Goal: Browse casually: Explore the website without a specific task or goal

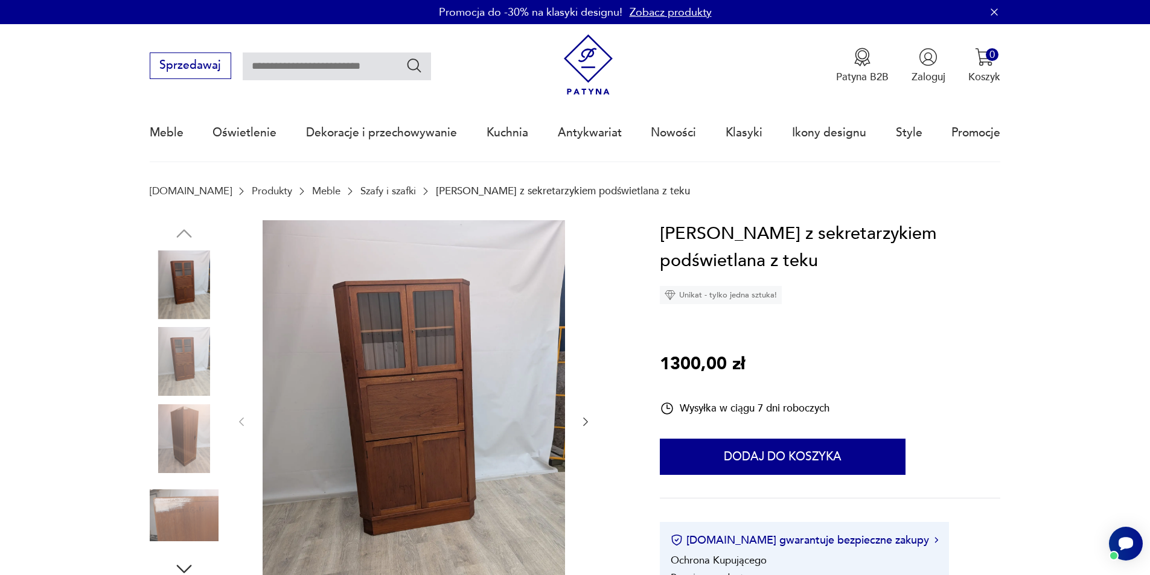
click at [581, 421] on icon "button" at bounding box center [586, 422] width 12 height 12
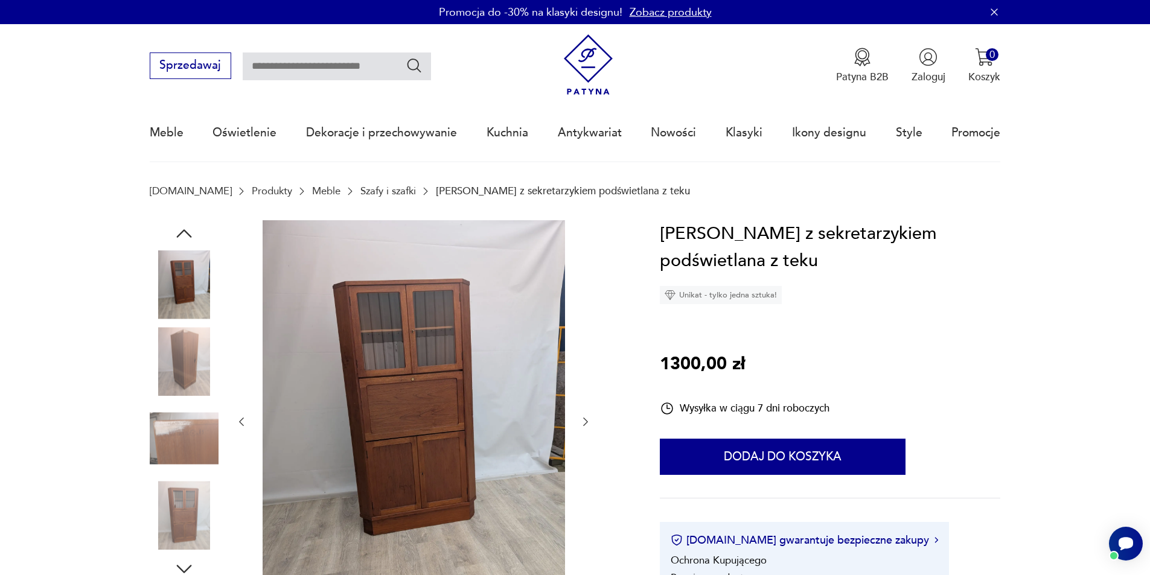
click at [581, 421] on icon "button" at bounding box center [586, 422] width 12 height 12
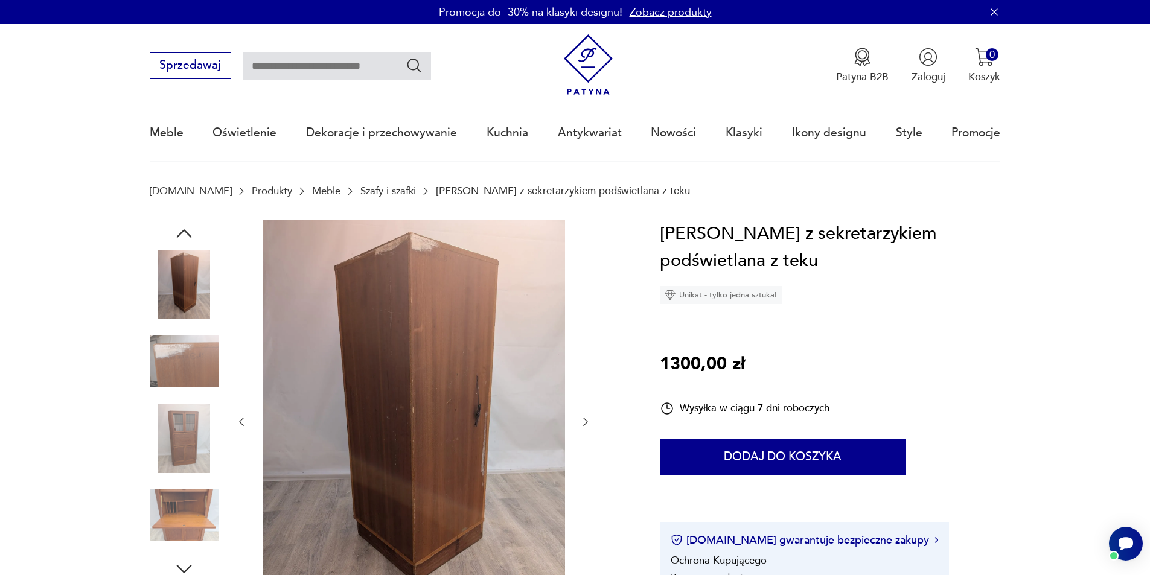
click at [581, 421] on icon "button" at bounding box center [586, 422] width 12 height 12
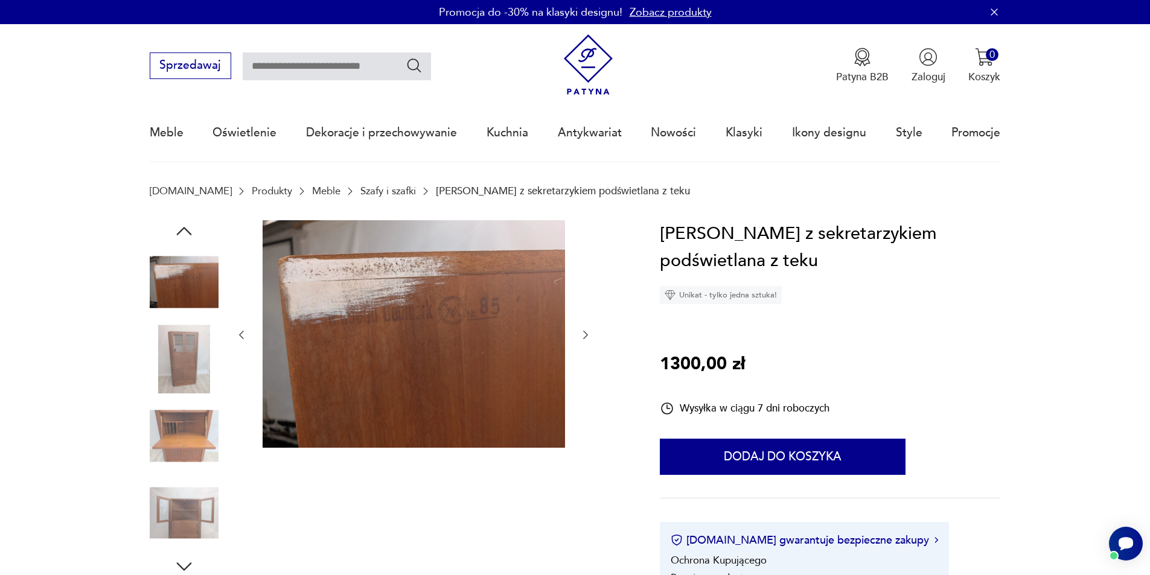
click at [581, 420] on div at bounding box center [413, 335] width 356 height 230
click at [581, 336] on icon "button" at bounding box center [586, 335] width 12 height 12
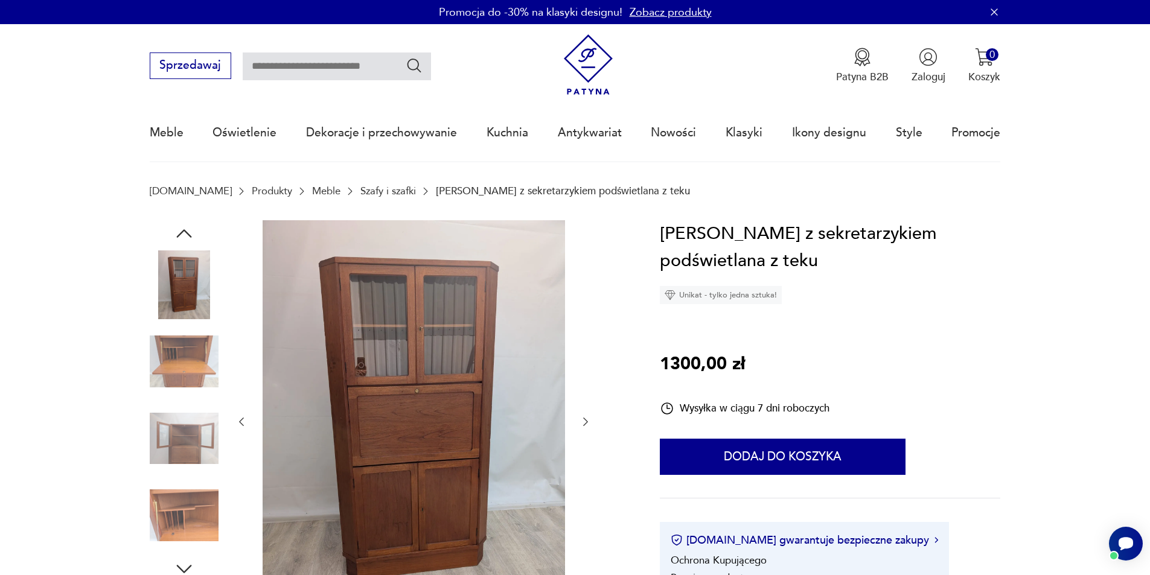
click at [587, 420] on icon "button" at bounding box center [586, 422] width 12 height 12
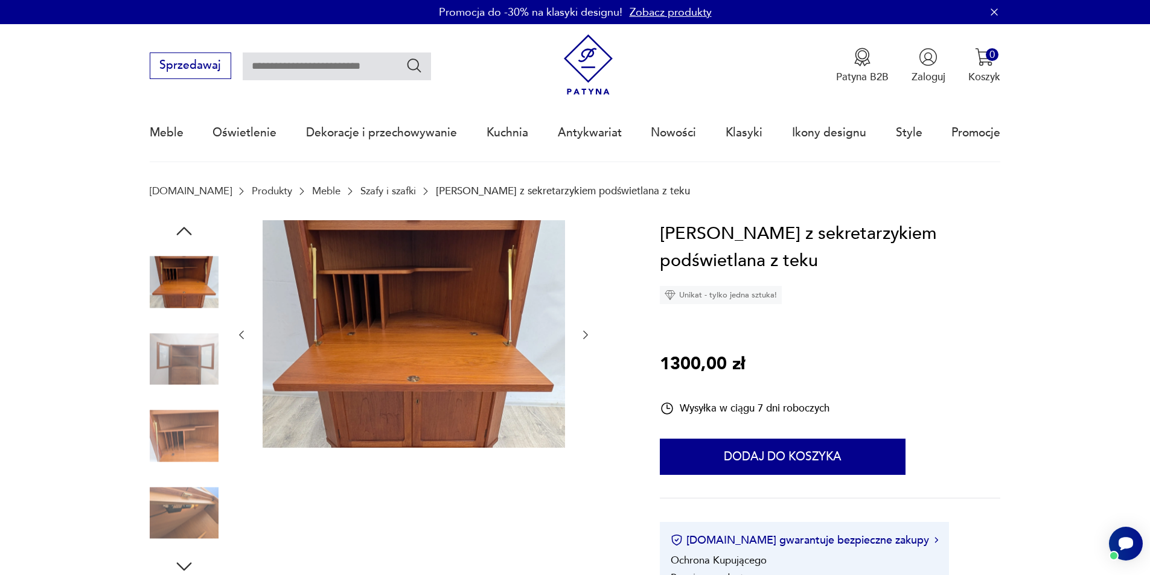
click at [583, 335] on icon "button" at bounding box center [586, 335] width 12 height 12
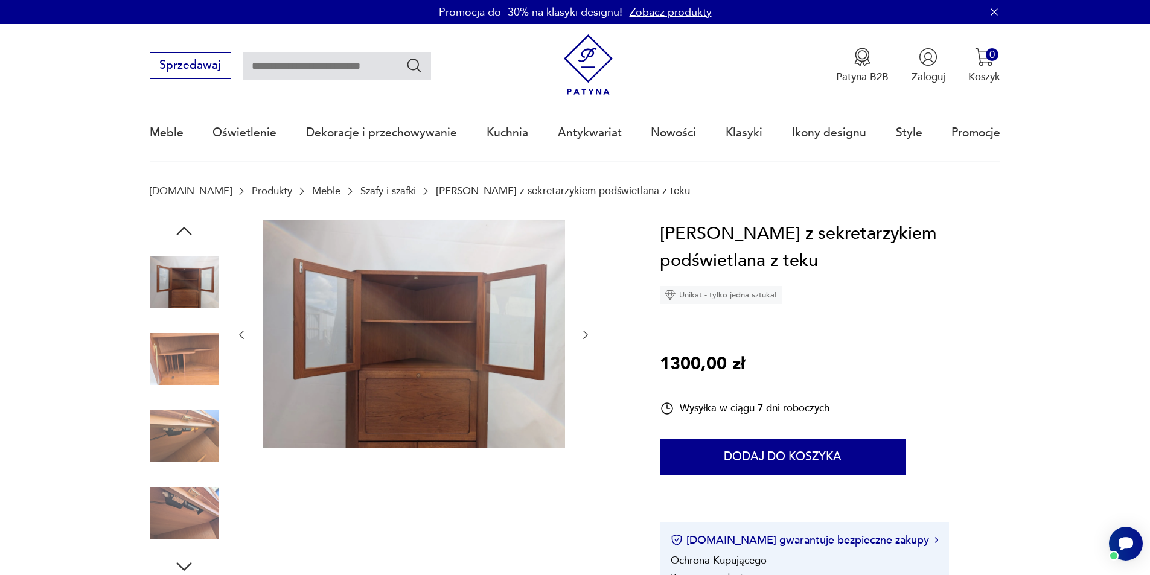
click at [583, 333] on icon "button" at bounding box center [586, 335] width 12 height 12
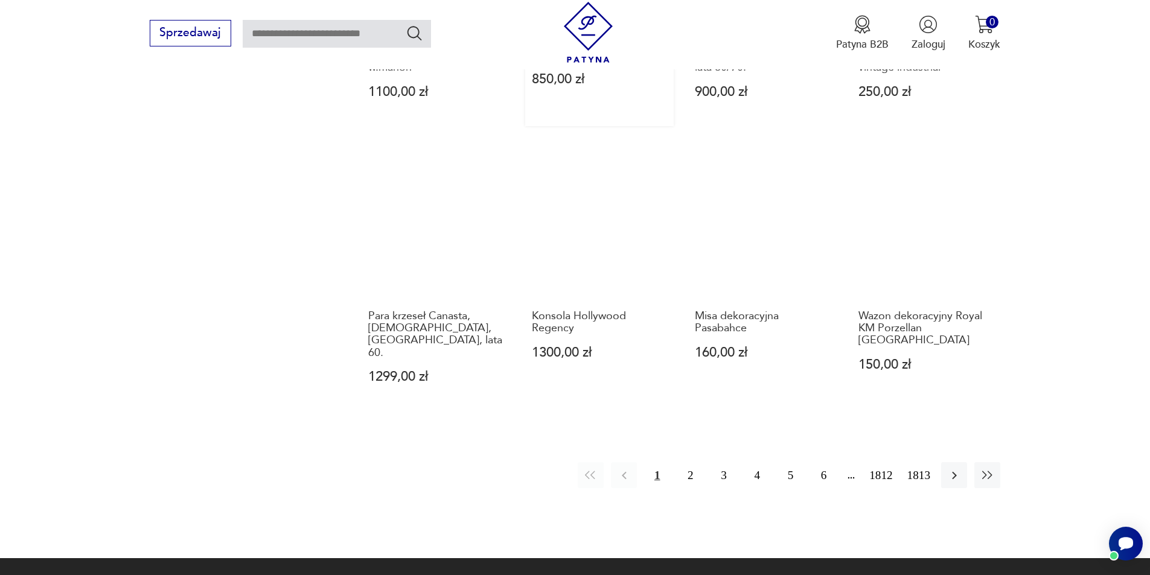
scroll to position [1268, 0]
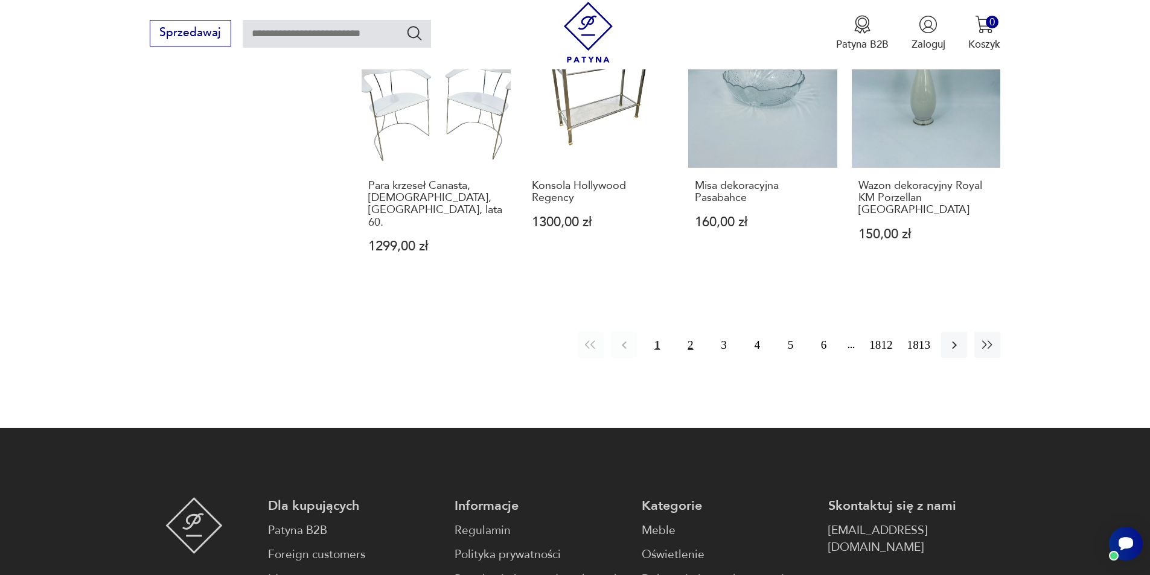
click at [694, 332] on button "2" at bounding box center [690, 345] width 26 height 26
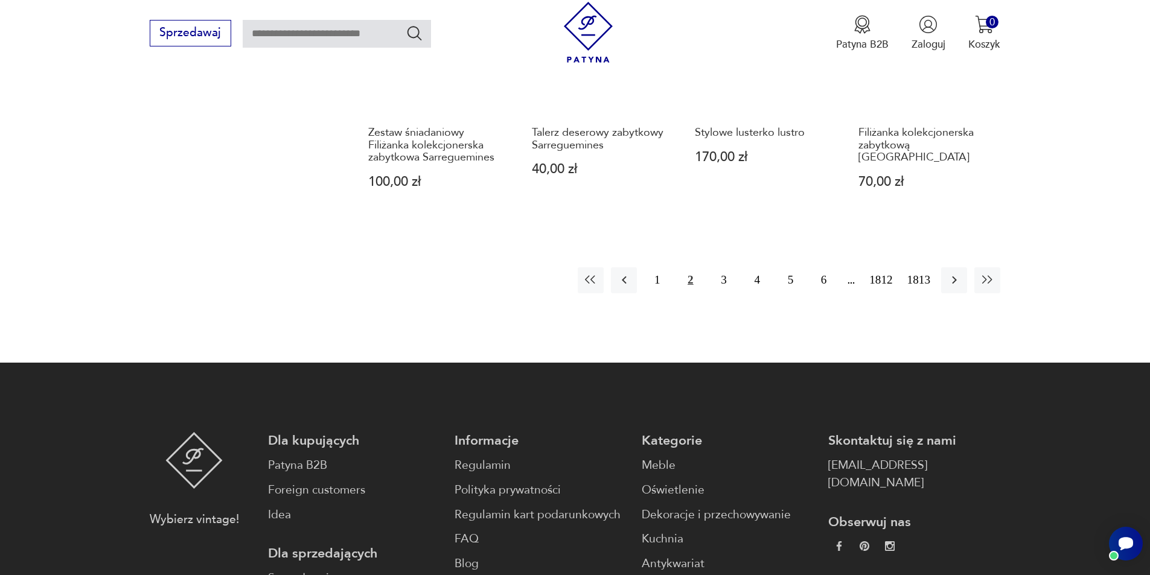
scroll to position [1292, 0]
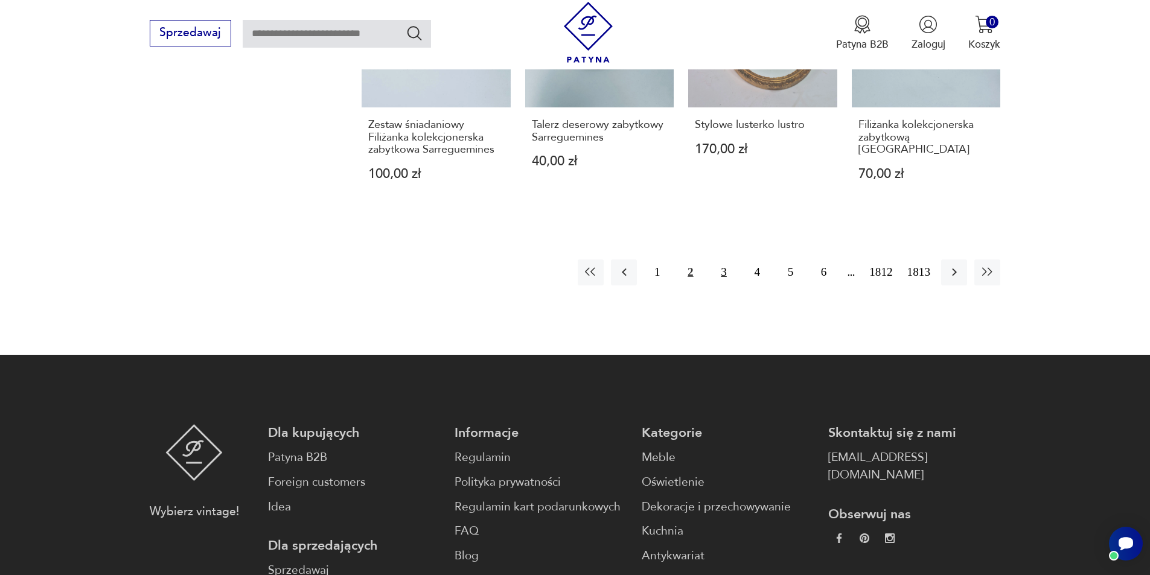
click at [726, 270] on button "3" at bounding box center [724, 273] width 26 height 26
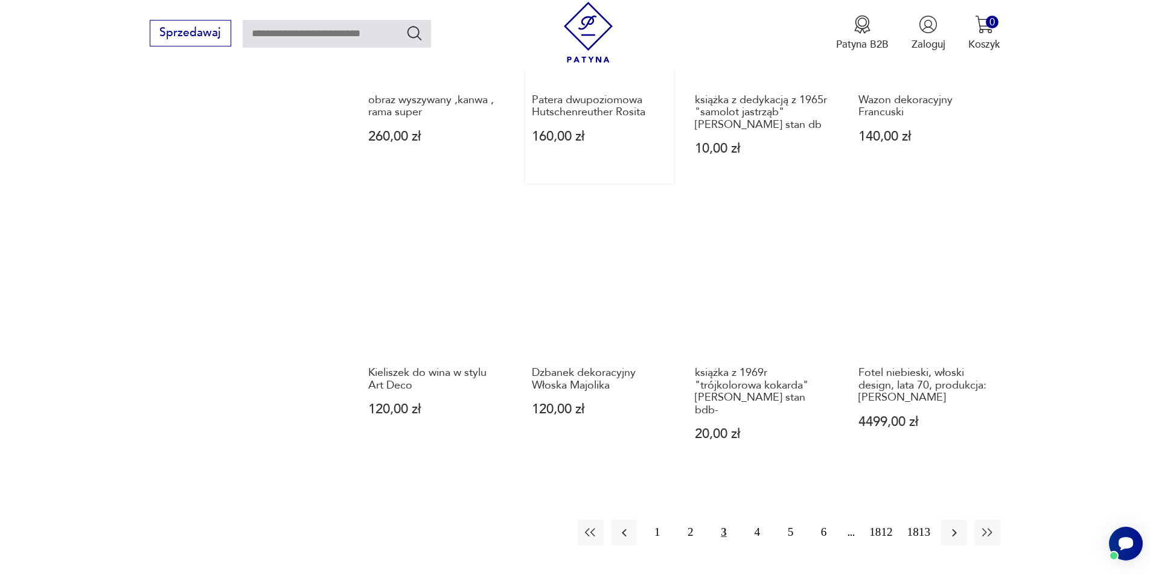
scroll to position [1050, 0]
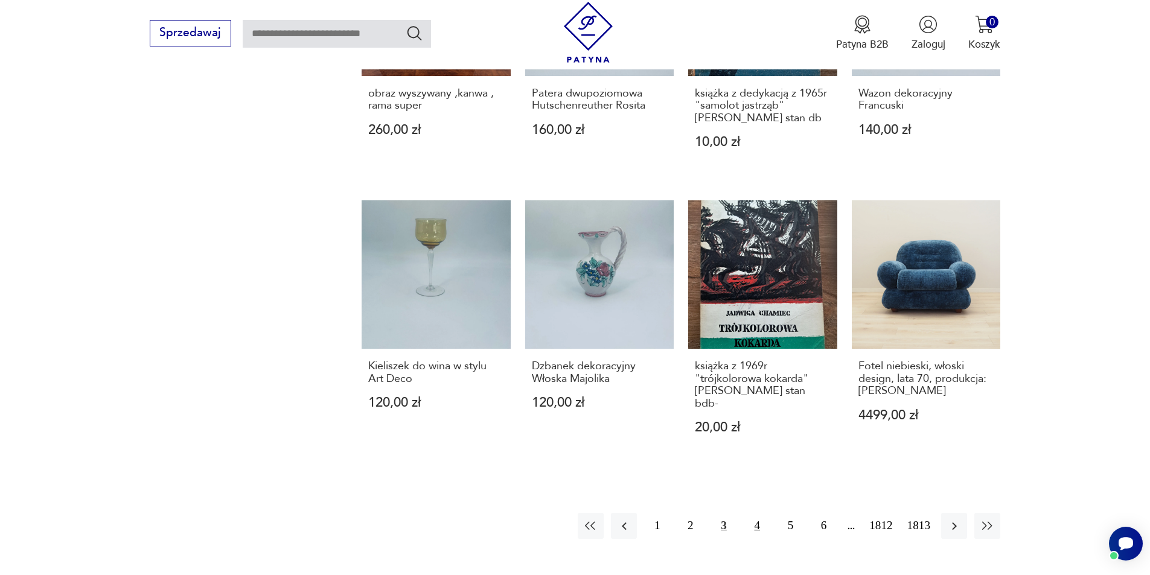
click at [757, 517] on button "4" at bounding box center [758, 526] width 26 height 26
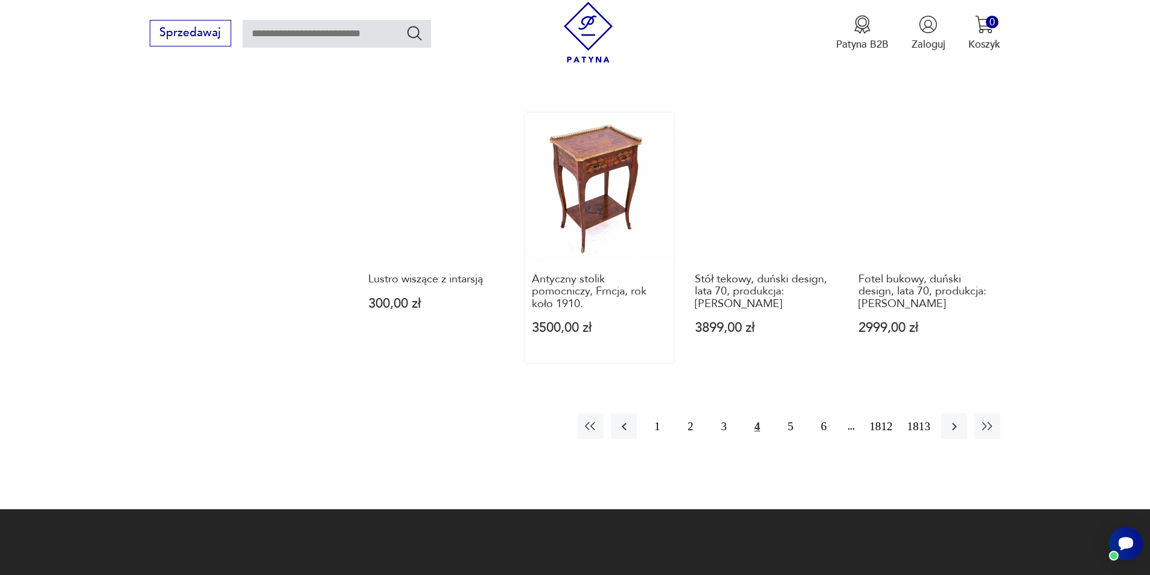
scroll to position [1292, 0]
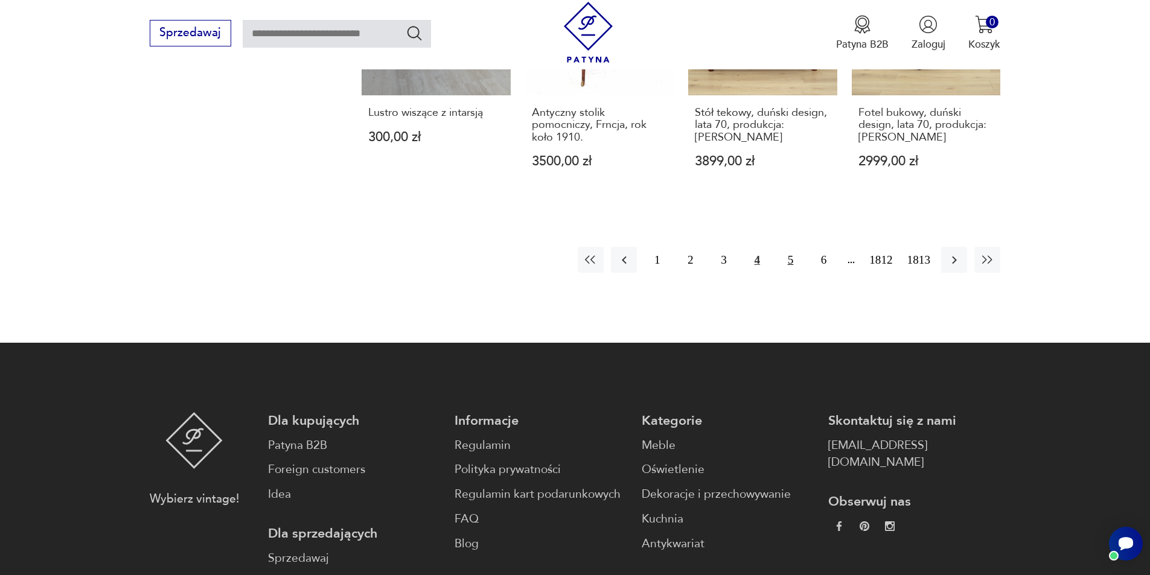
click at [778, 251] on button "5" at bounding box center [791, 260] width 26 height 26
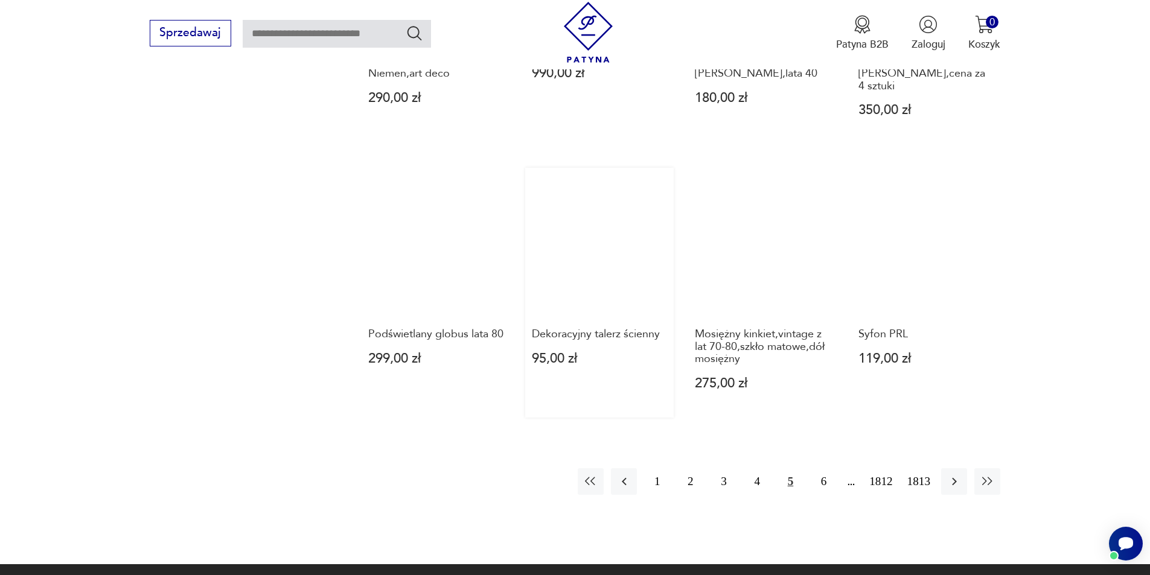
scroll to position [1110, 0]
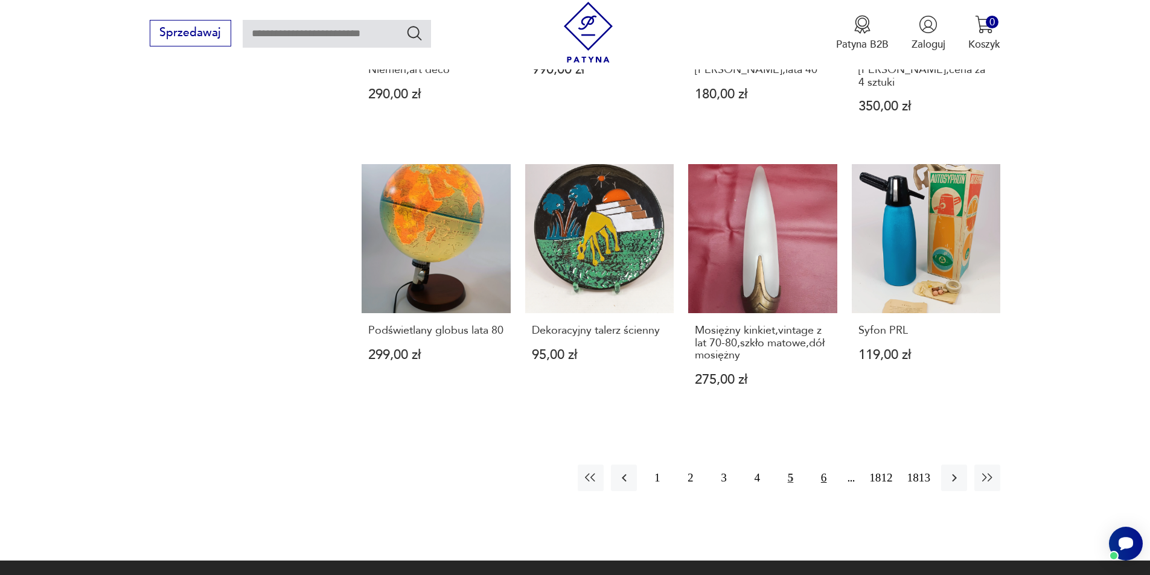
click at [817, 465] on button "6" at bounding box center [824, 478] width 26 height 26
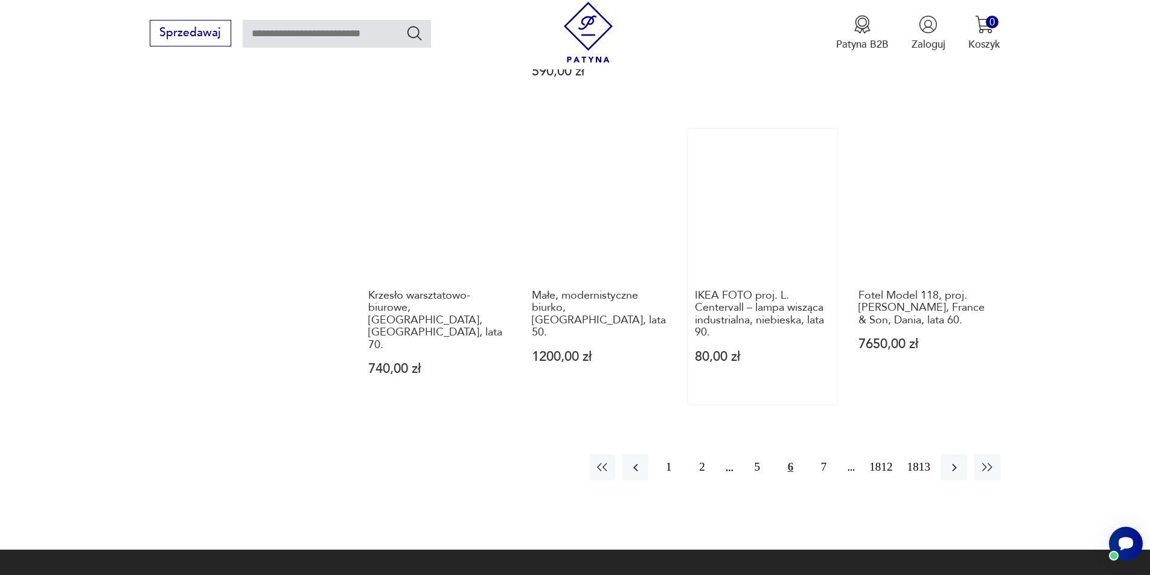
scroll to position [1171, 0]
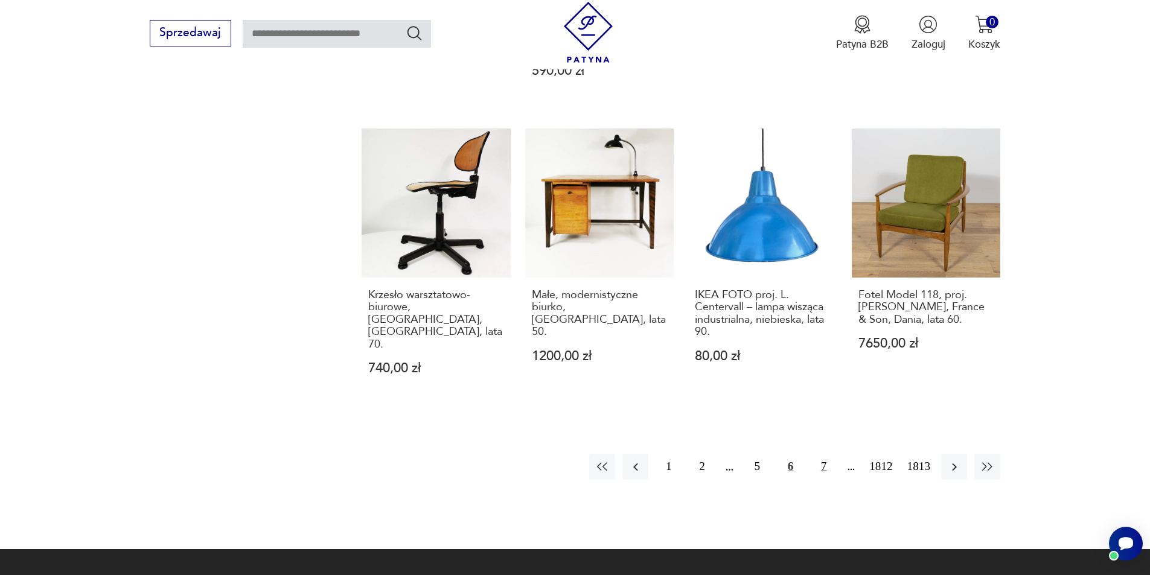
click at [814, 454] on button "7" at bounding box center [824, 467] width 26 height 26
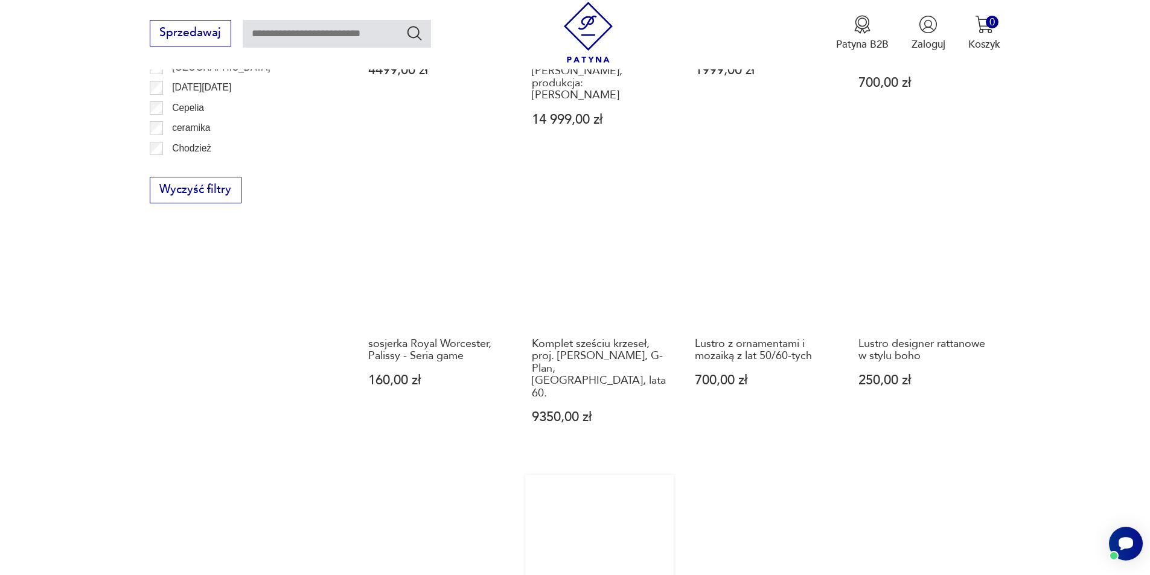
scroll to position [1110, 0]
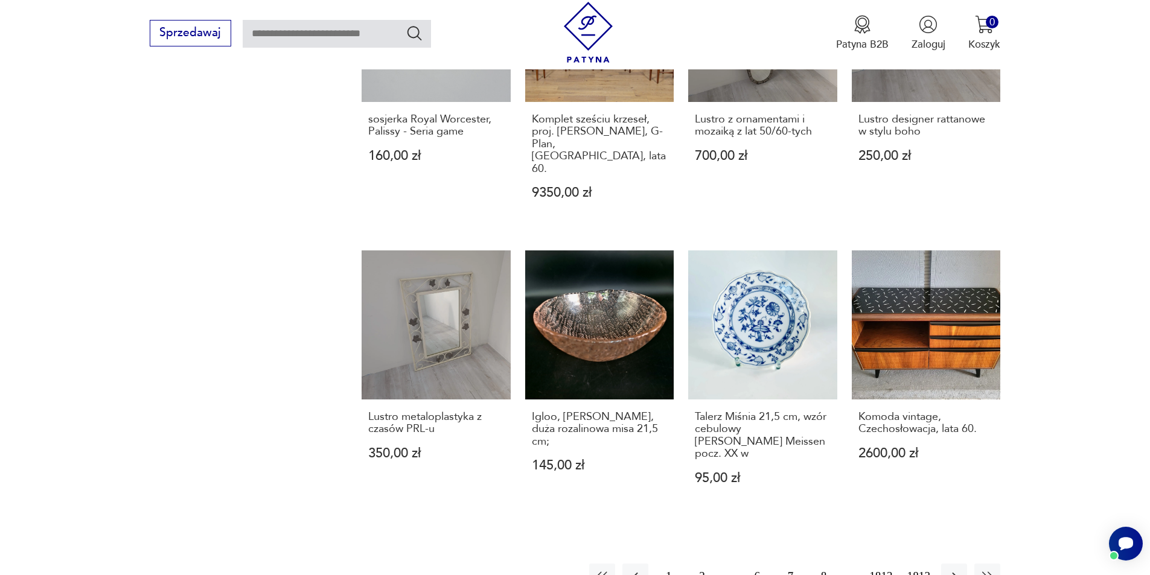
click at [821, 564] on button "8" at bounding box center [824, 577] width 26 height 26
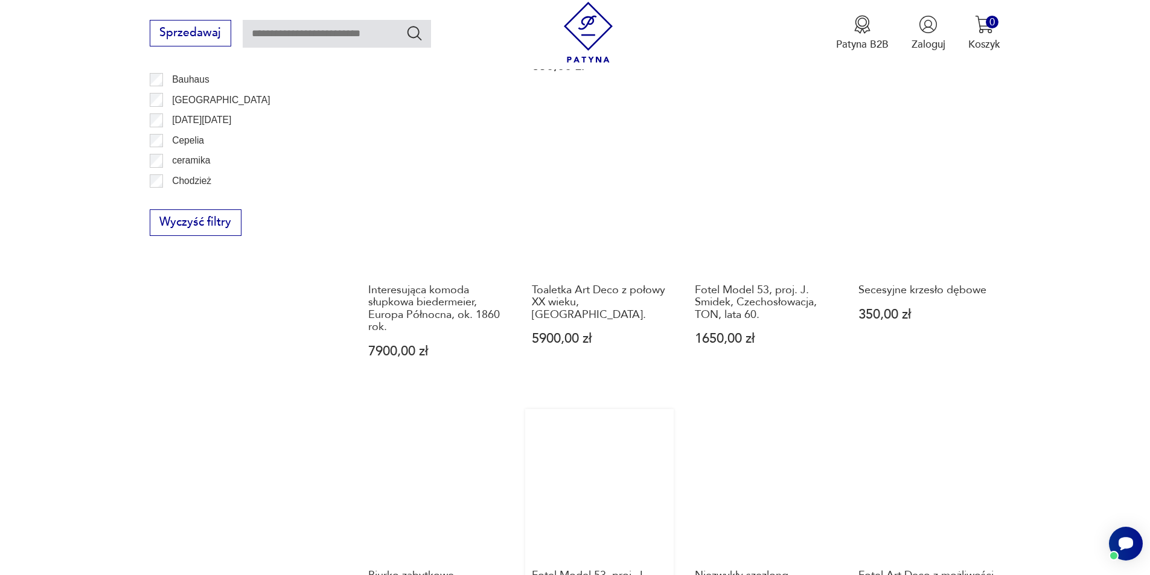
scroll to position [1110, 0]
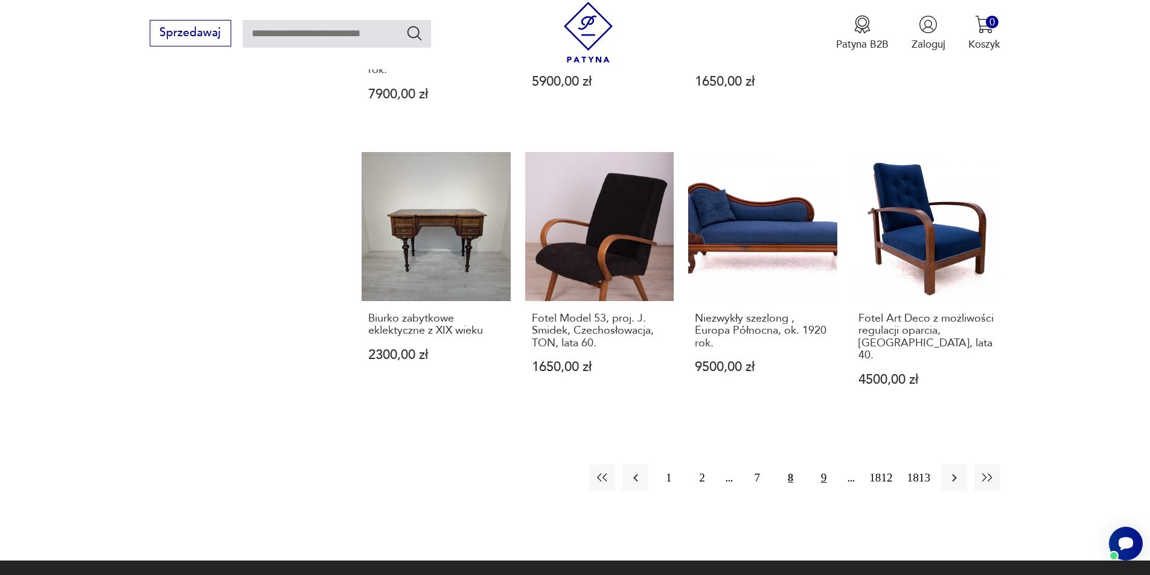
click at [825, 469] on button "9" at bounding box center [824, 478] width 26 height 26
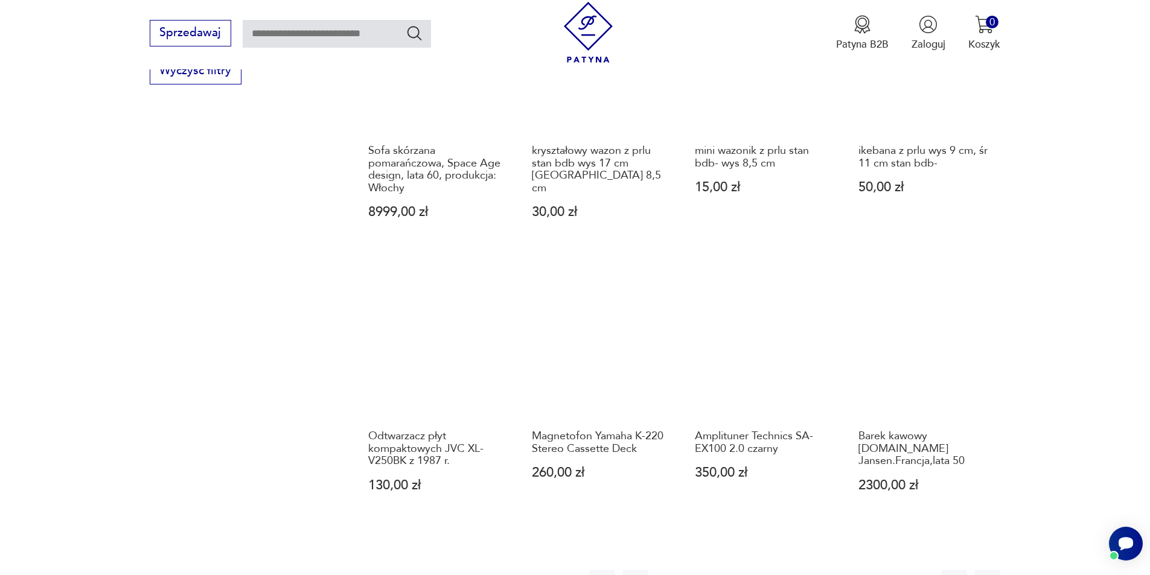
scroll to position [1110, 0]
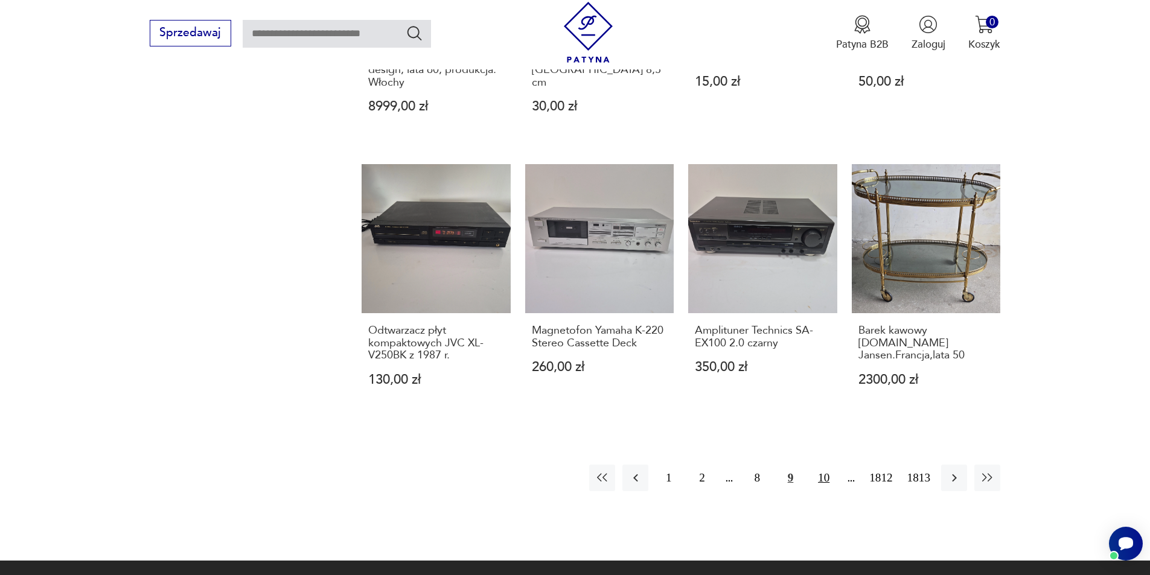
click at [822, 466] on button "10" at bounding box center [824, 478] width 26 height 26
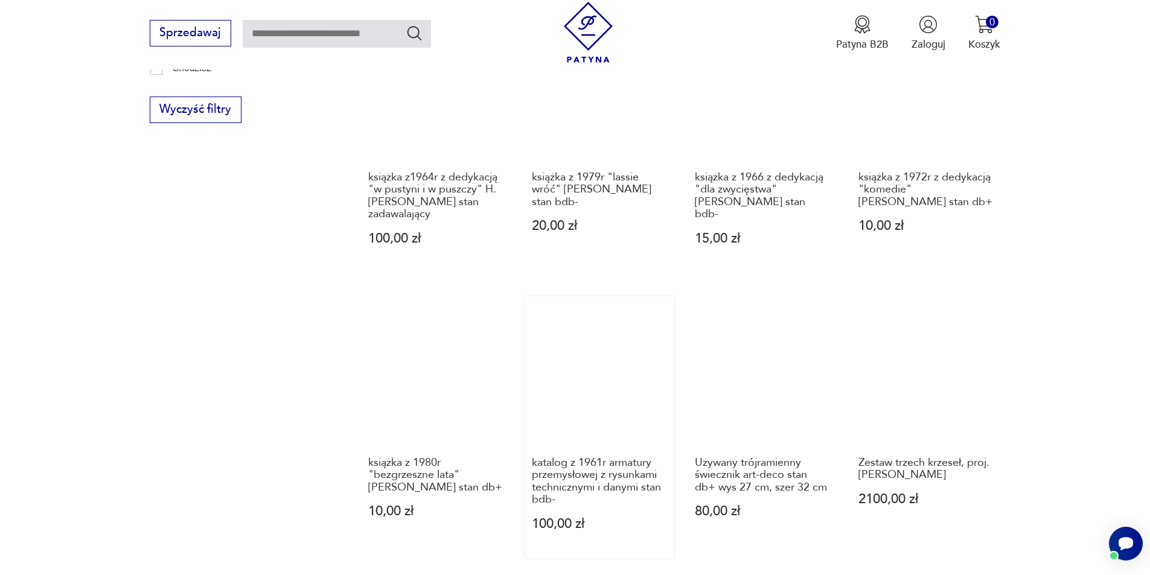
scroll to position [1110, 0]
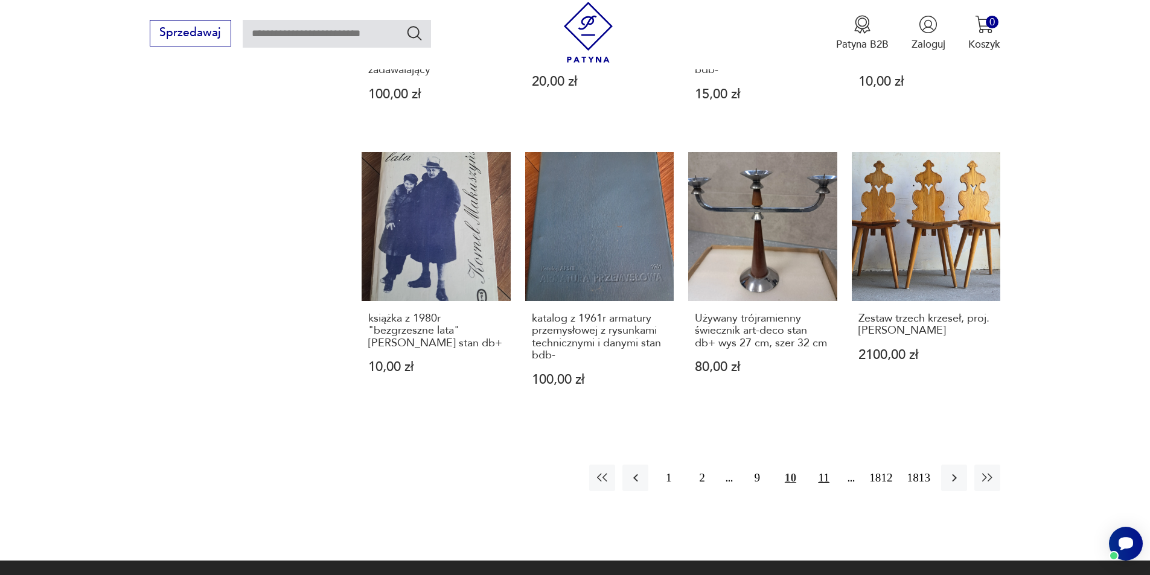
click at [820, 465] on button "11" at bounding box center [824, 478] width 26 height 26
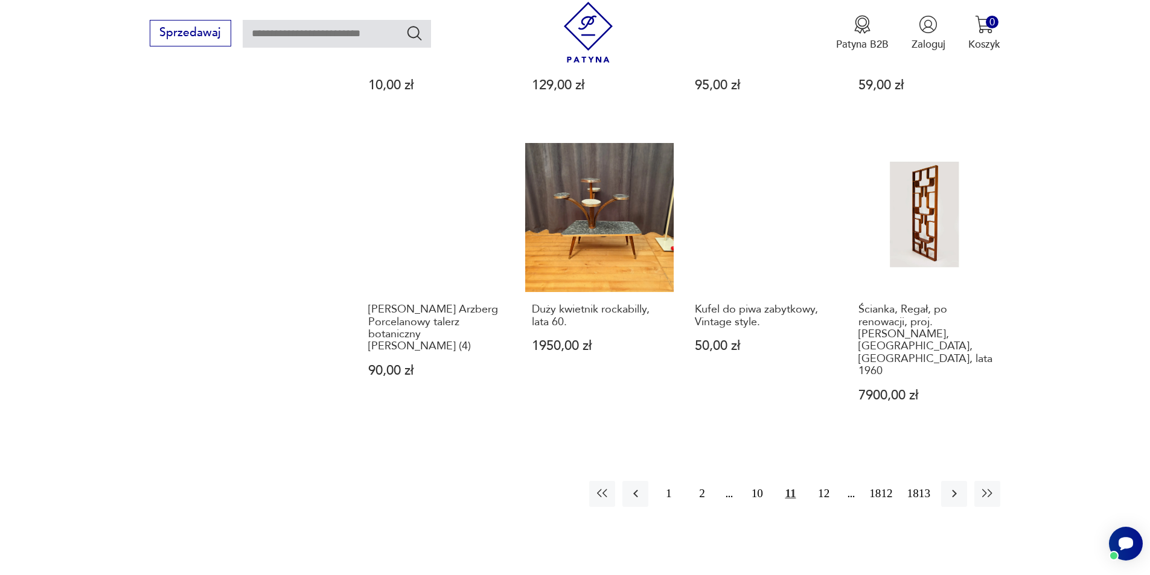
scroll to position [1110, 0]
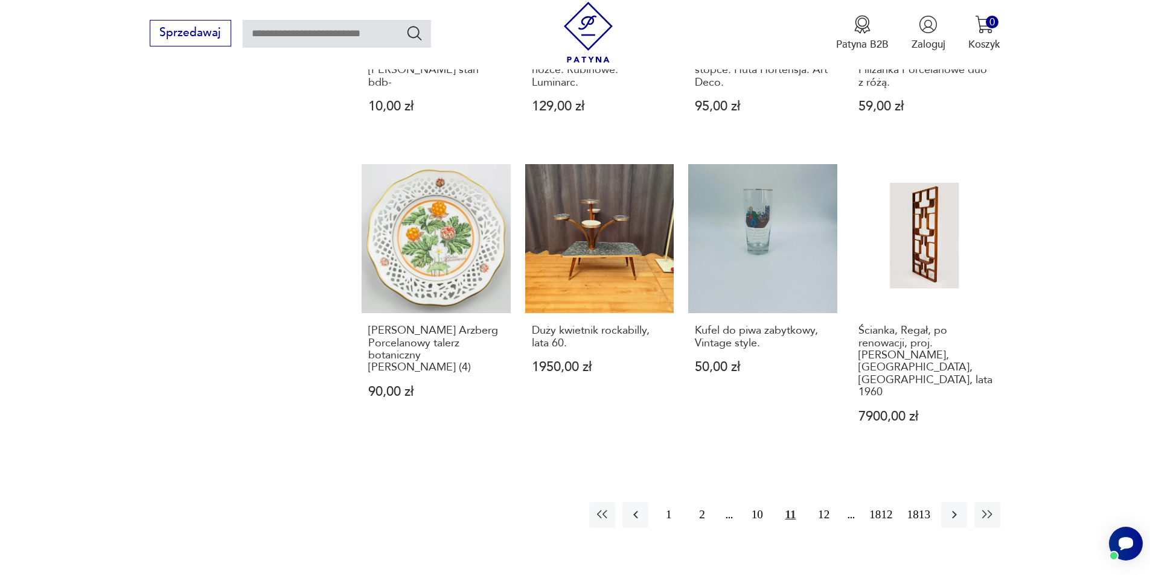
click at [815, 502] on button "12" at bounding box center [824, 515] width 26 height 26
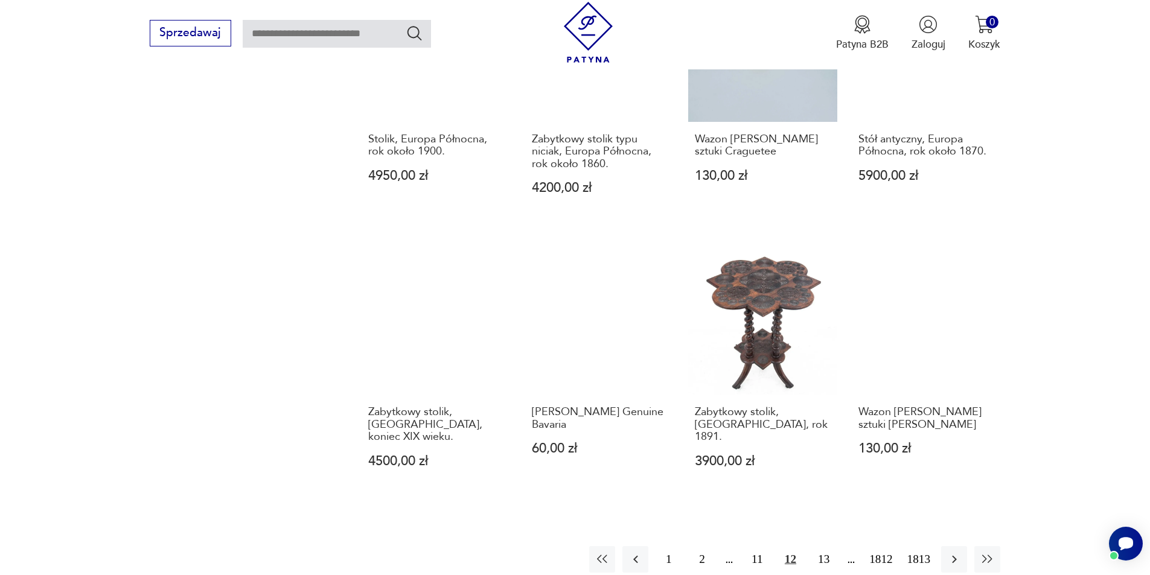
scroll to position [1050, 0]
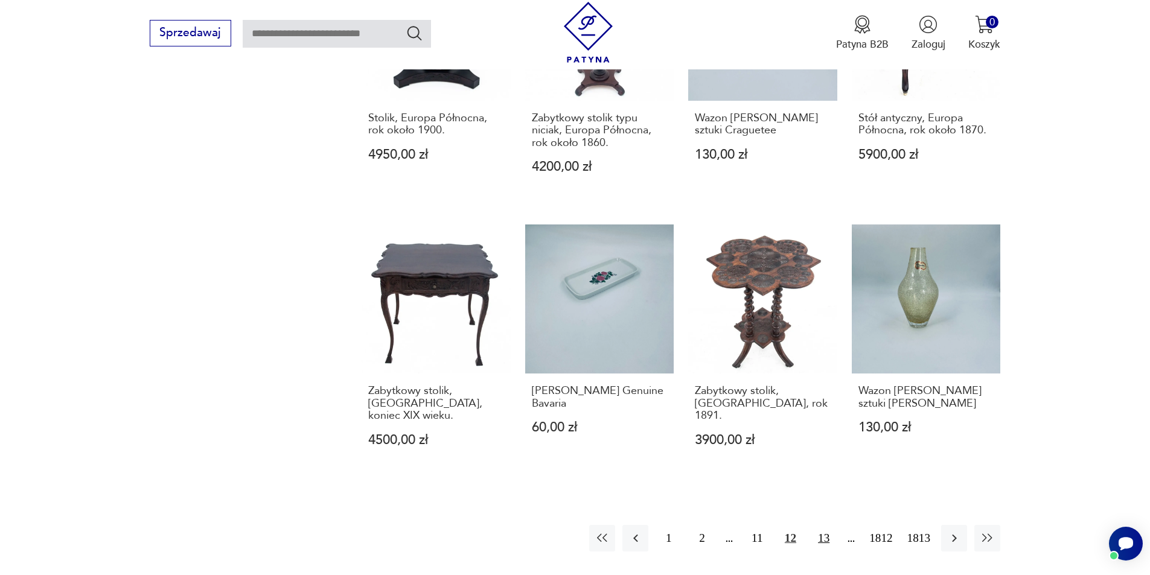
click at [824, 525] on button "13" at bounding box center [824, 538] width 26 height 26
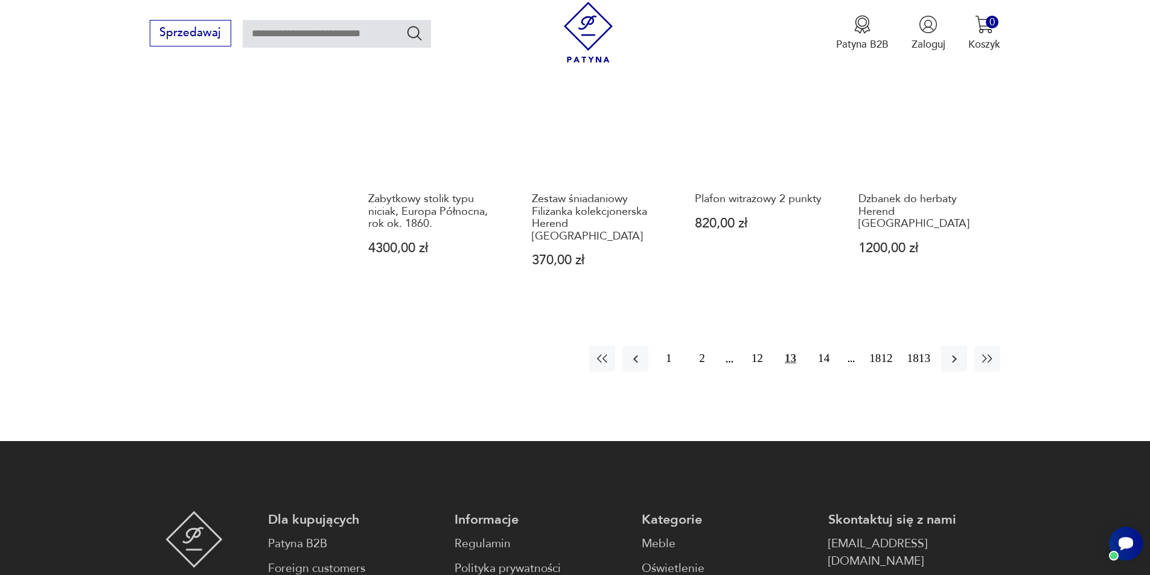
scroll to position [1231, 0]
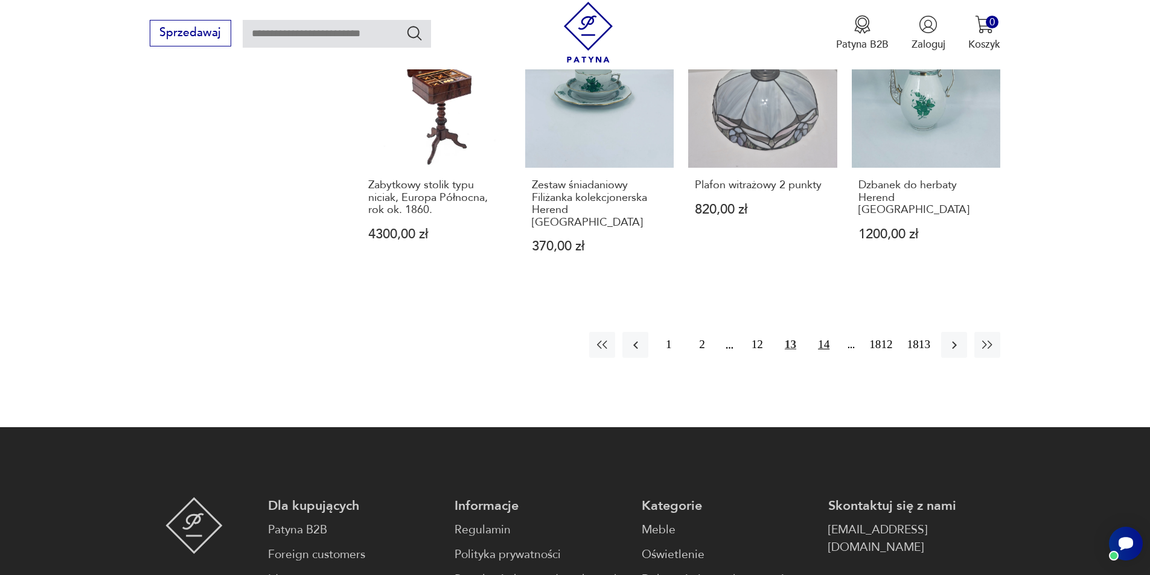
click at [816, 338] on button "14" at bounding box center [824, 345] width 26 height 26
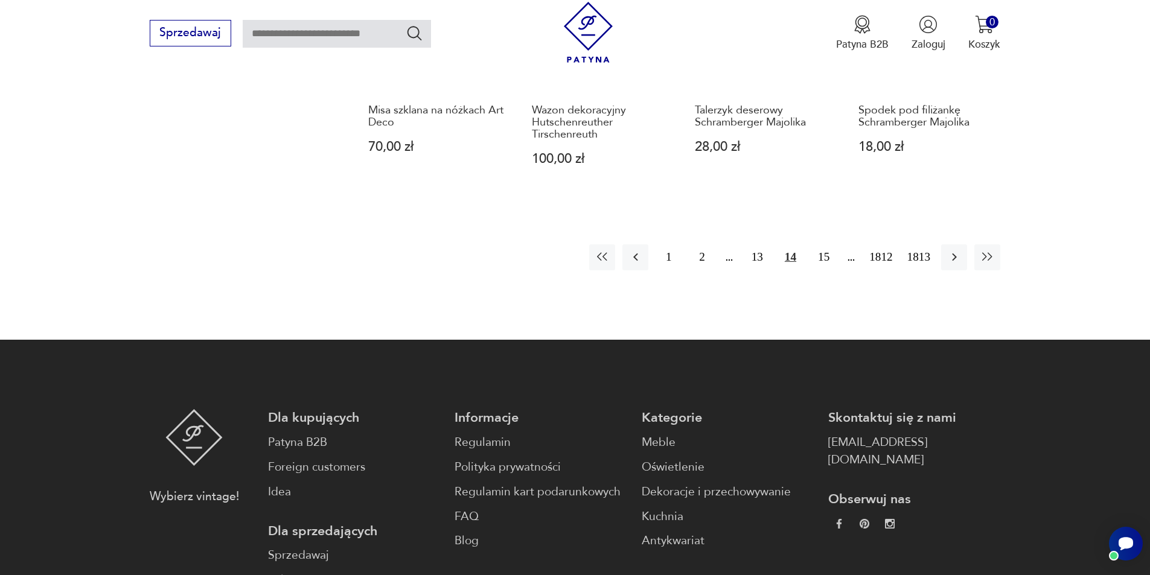
scroll to position [1292, 0]
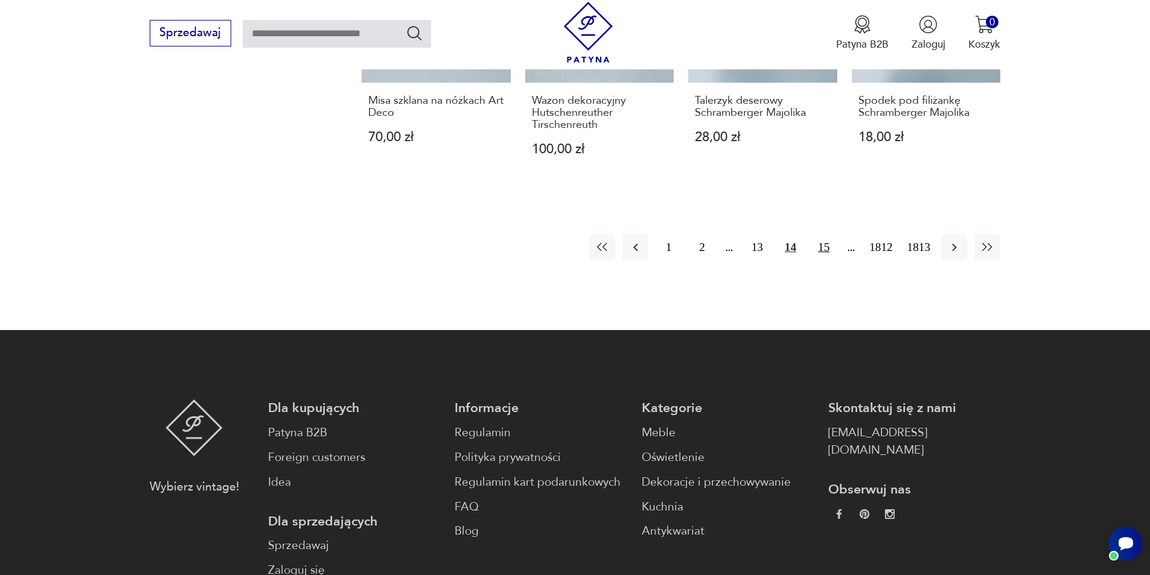
click at [824, 247] on button "15" at bounding box center [824, 248] width 26 height 26
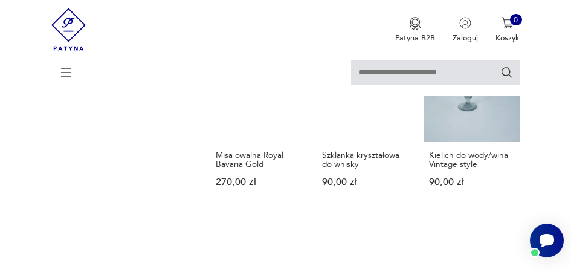
scroll to position [838, 0]
